Goal: Information Seeking & Learning: Learn about a topic

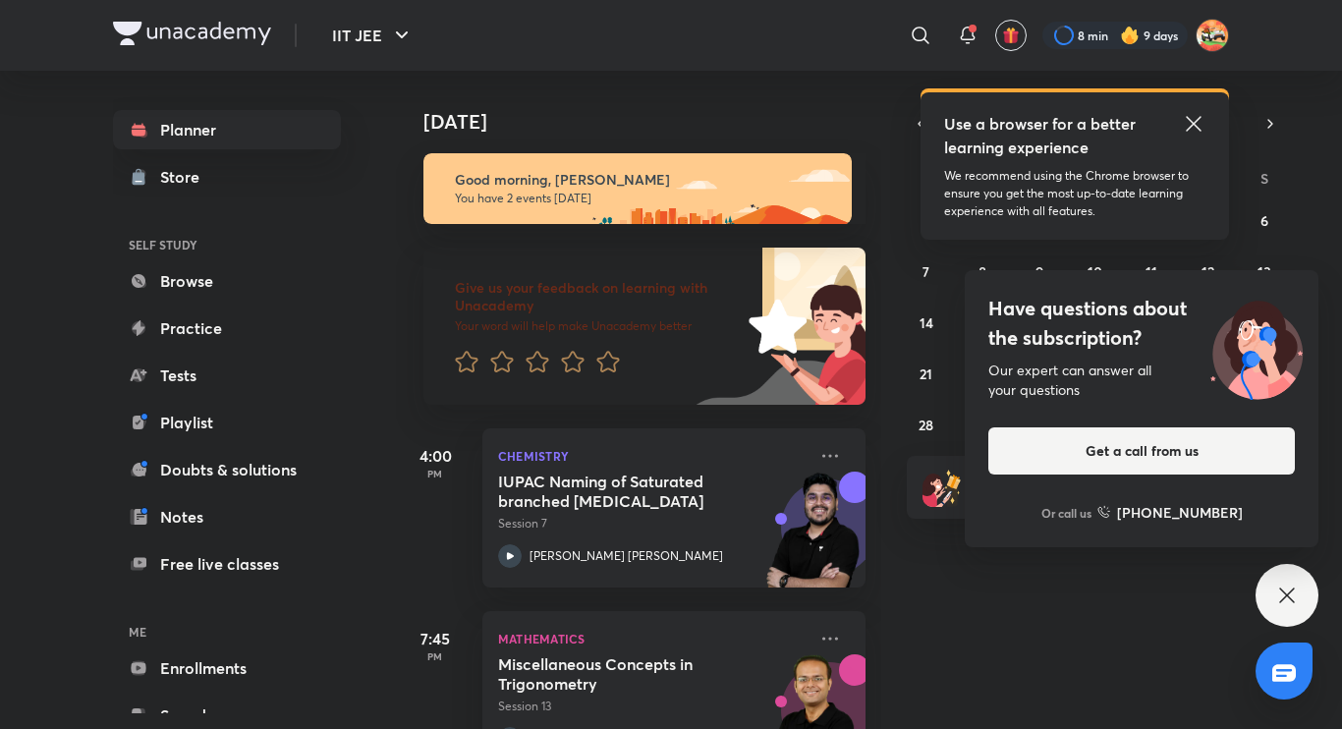
click at [1289, 589] on icon at bounding box center [1288, 596] width 24 height 24
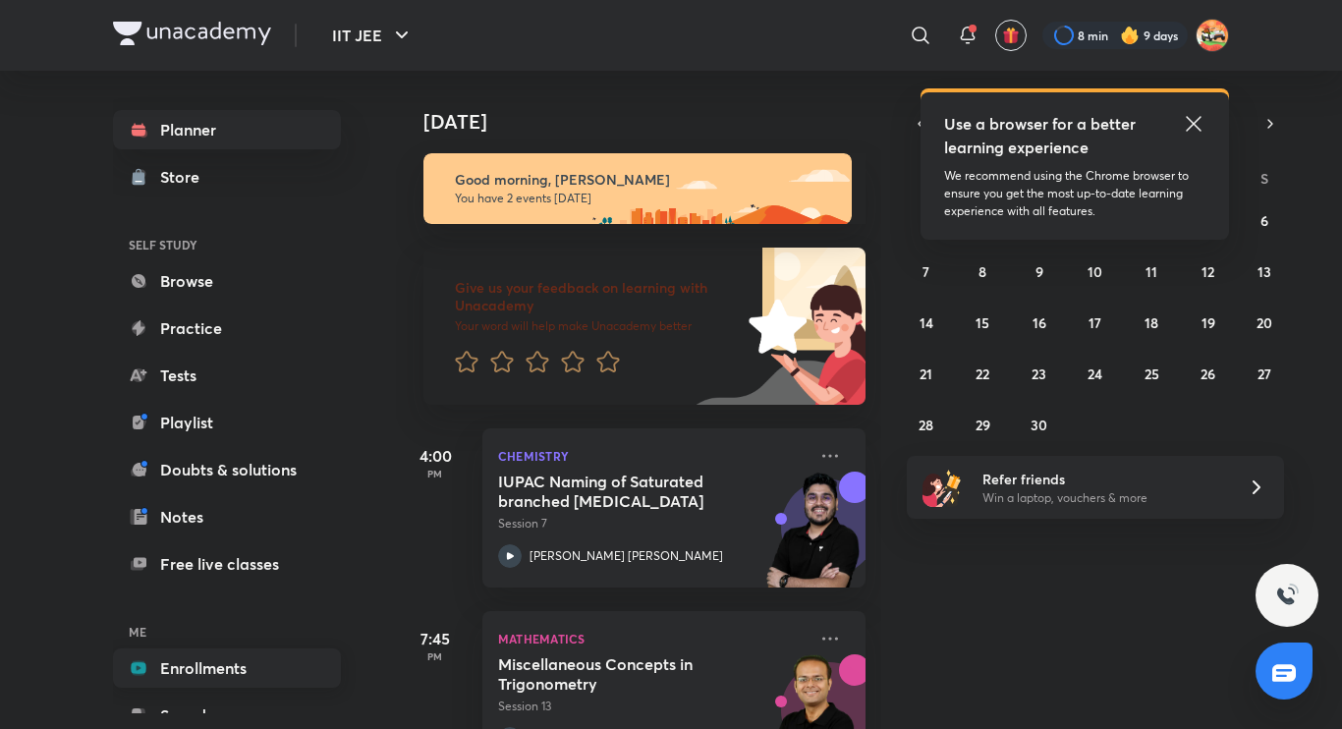
click at [192, 650] on link "Enrollments" at bounding box center [227, 668] width 228 height 39
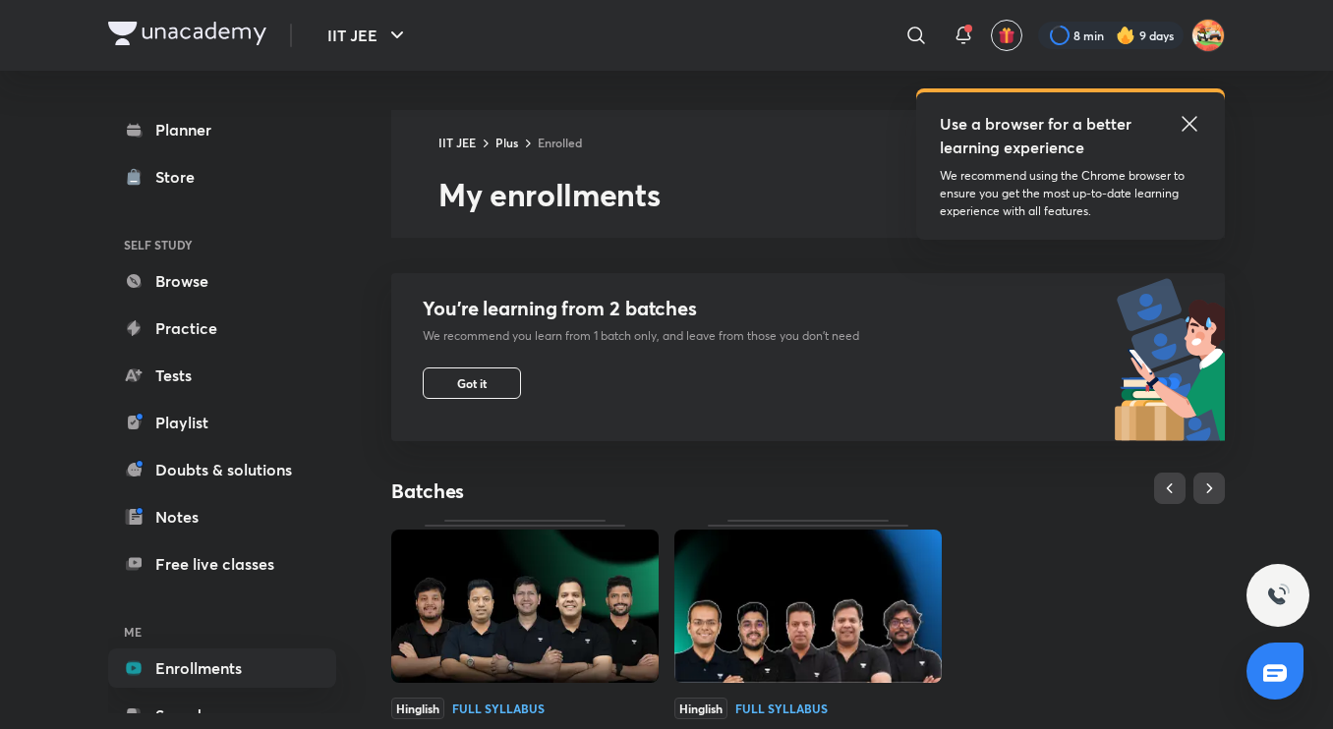
click at [505, 622] on img at bounding box center [524, 606] width 267 height 153
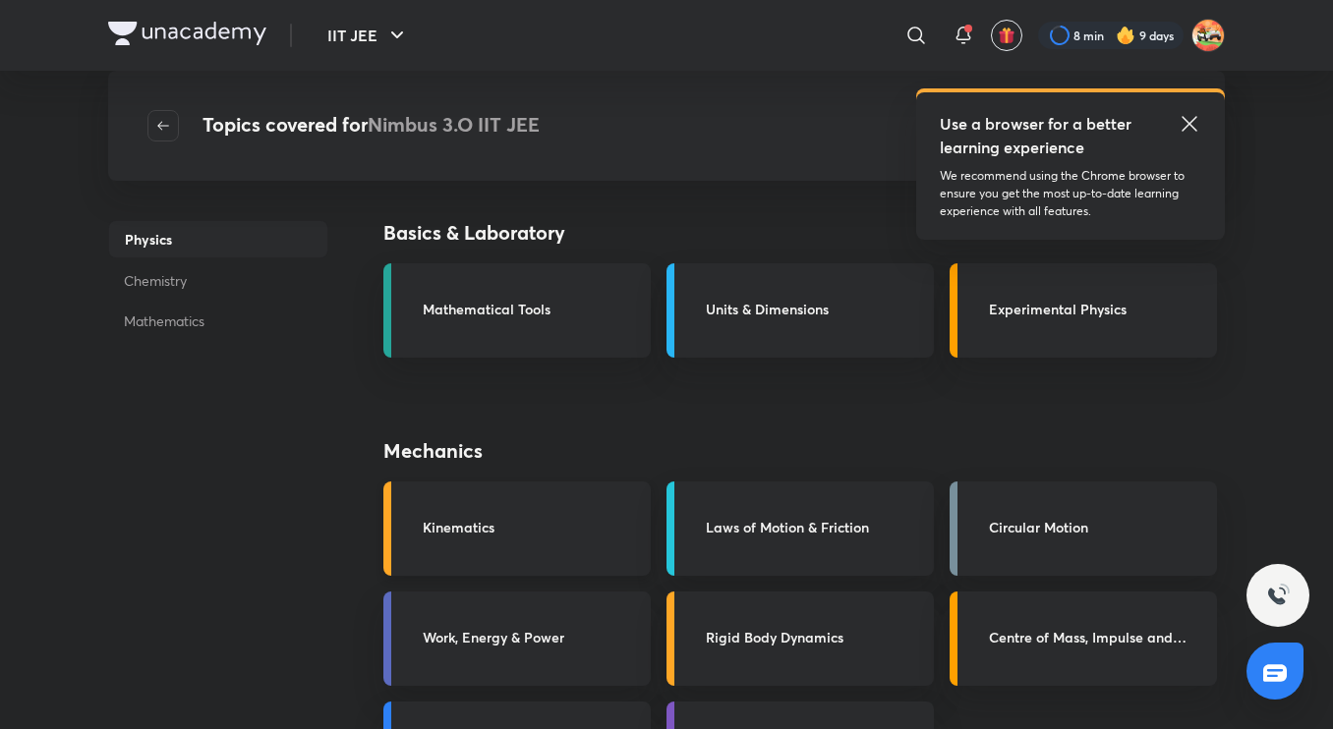
click at [577, 544] on link "Kinematics" at bounding box center [516, 529] width 267 height 94
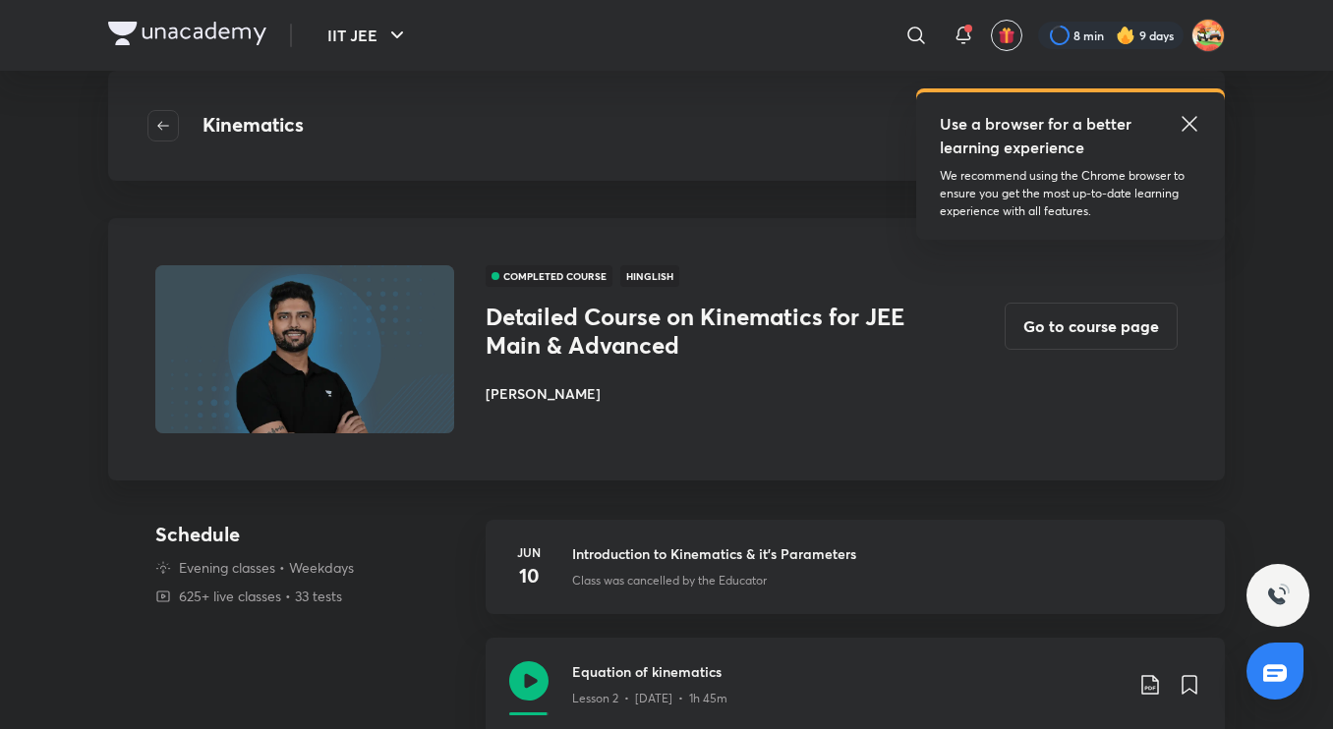
click at [1007, 349] on div "COMPLETED COURSE Hinglish Detailed Course on Kinematics for JEE Main & Advanced…" at bounding box center [666, 349] width 1116 height 262
click at [1096, 333] on button "Go to course page" at bounding box center [1090, 324] width 173 height 47
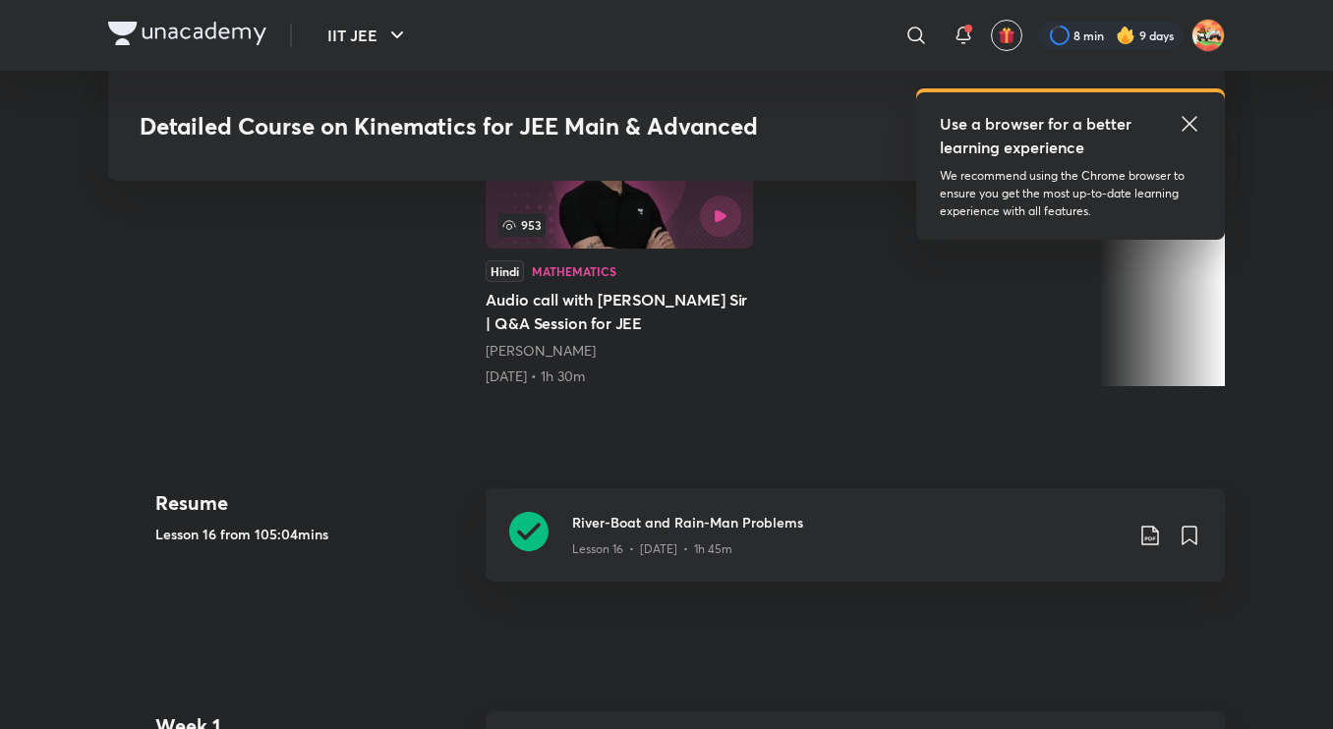
scroll to position [689, 0]
click at [855, 532] on div "Lesson 16 • [DATE] • 1h 45m" at bounding box center [847, 545] width 550 height 26
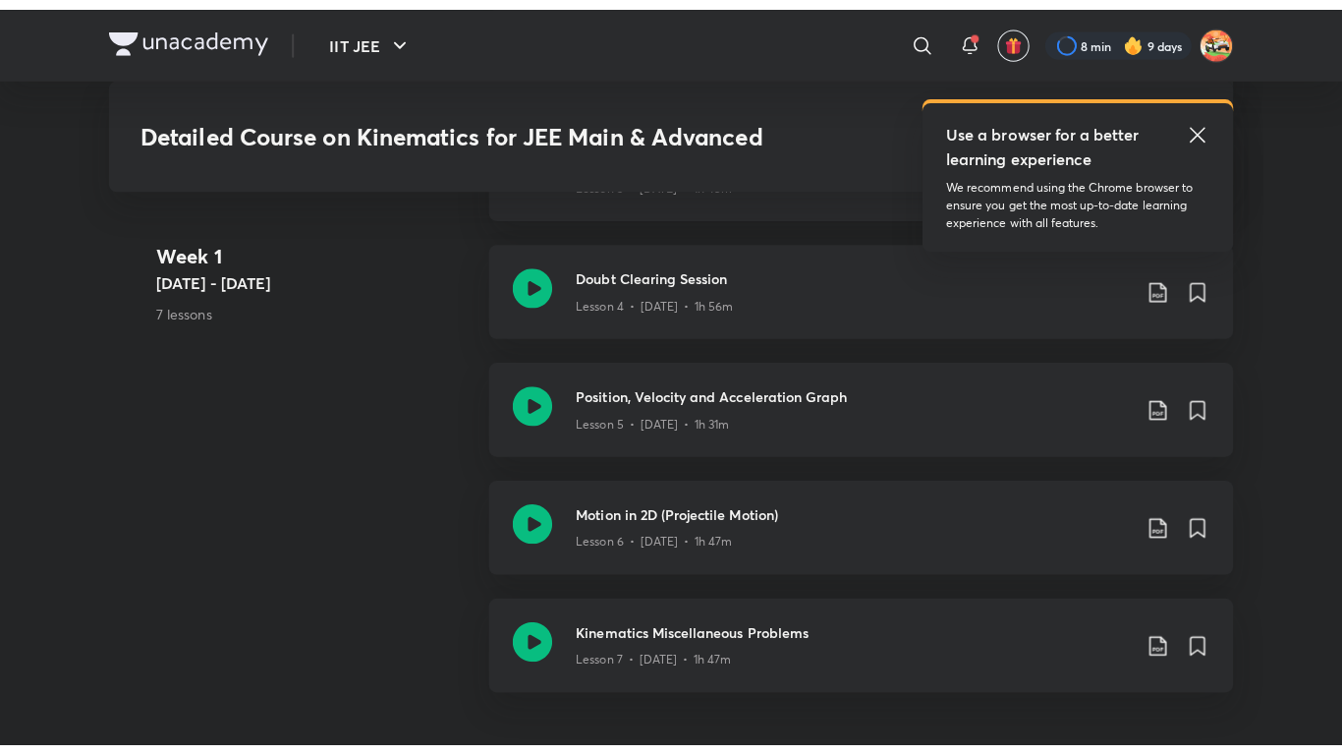
scroll to position [1514, 0]
